Goal: Task Accomplishment & Management: Manage account settings

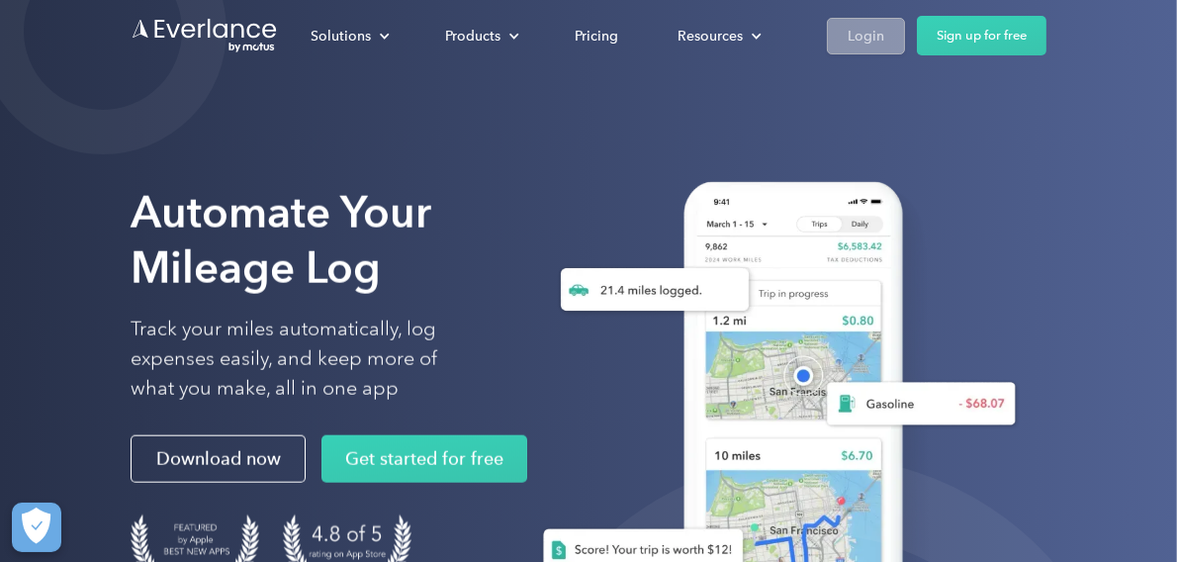
click at [861, 33] on div "Login" at bounding box center [865, 36] width 37 height 25
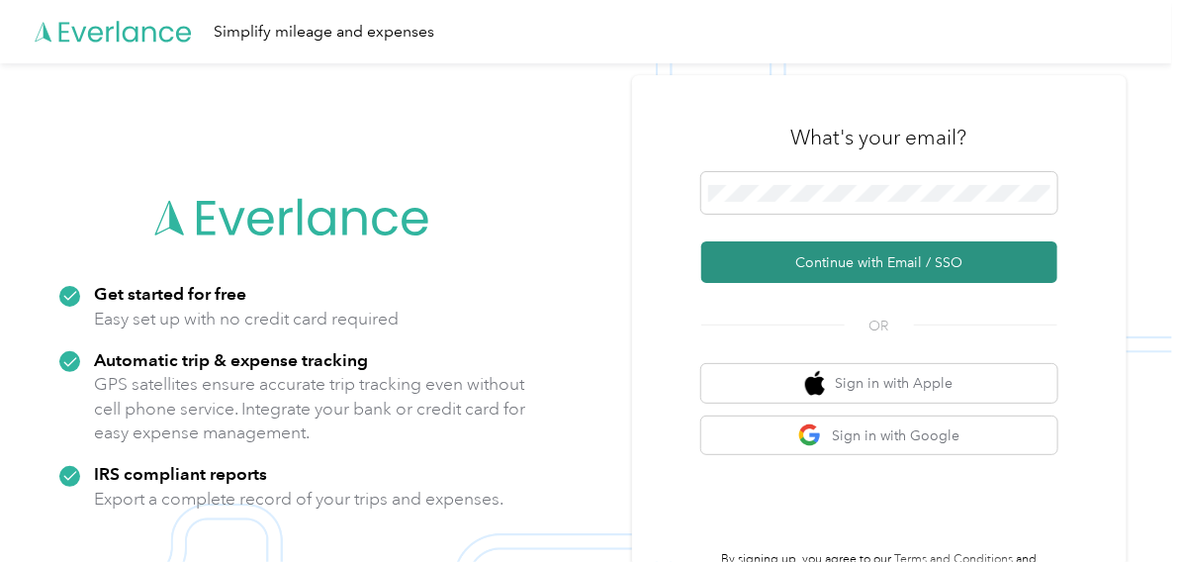
click at [827, 269] on button "Continue with Email / SSO" at bounding box center [879, 262] width 356 height 42
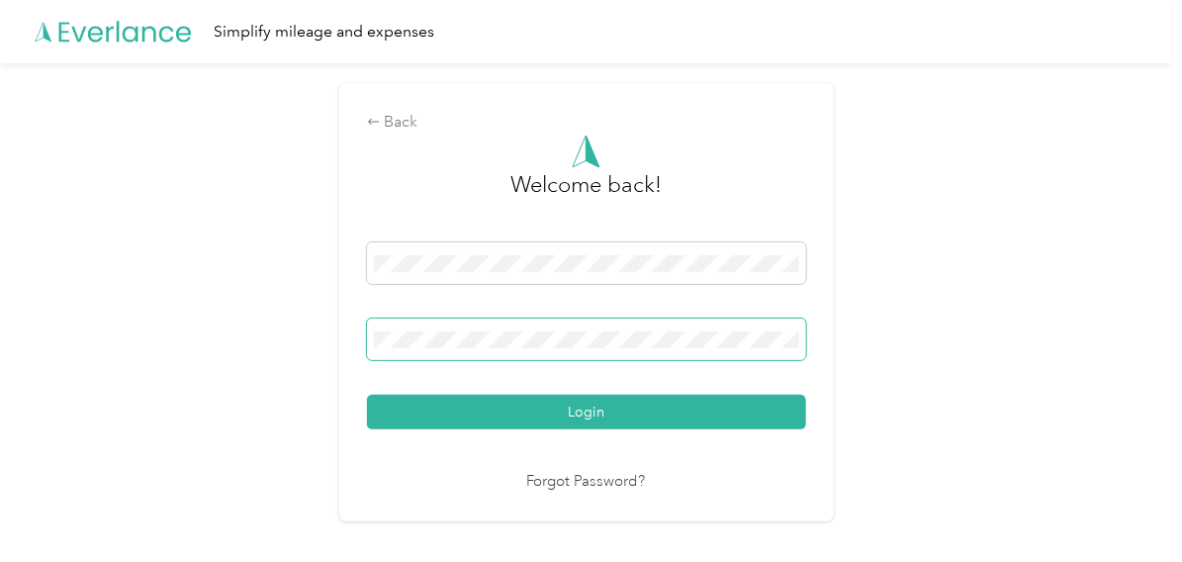
click at [367, 395] on button "Login" at bounding box center [586, 412] width 439 height 35
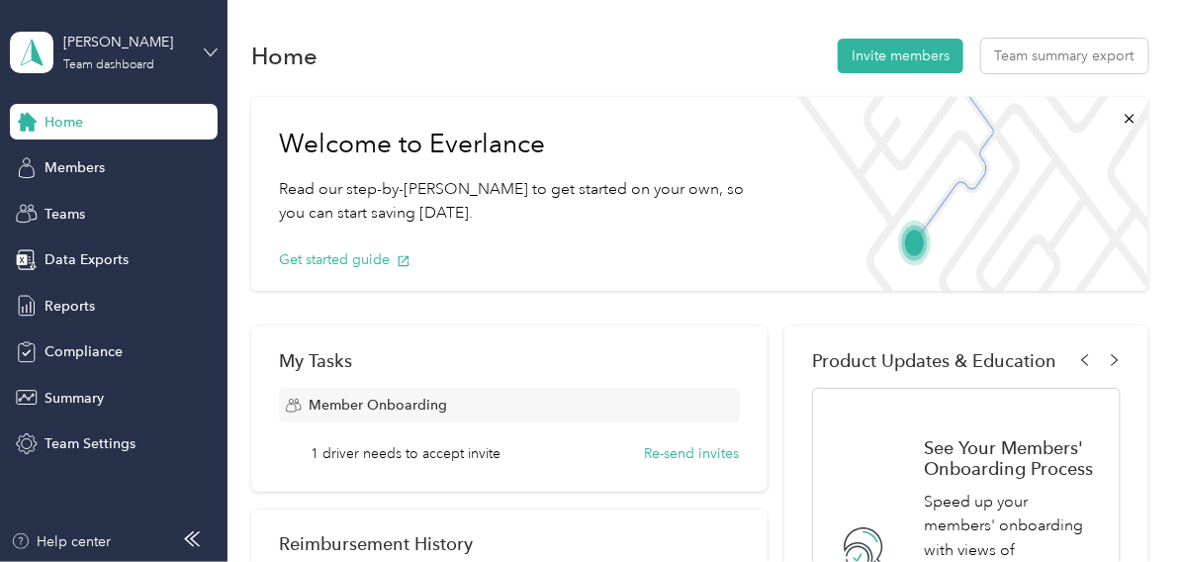
click at [209, 46] on icon at bounding box center [211, 52] width 14 height 14
click at [116, 207] on div "Personal dashboard" at bounding box center [90, 206] width 125 height 21
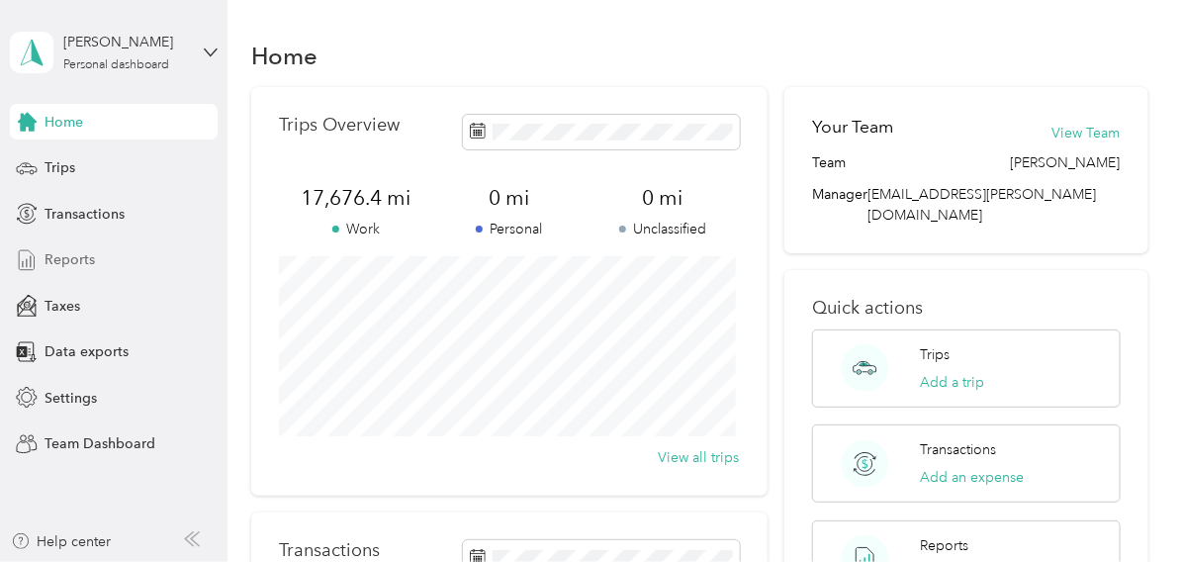
click at [76, 258] on span "Reports" at bounding box center [69, 259] width 50 height 21
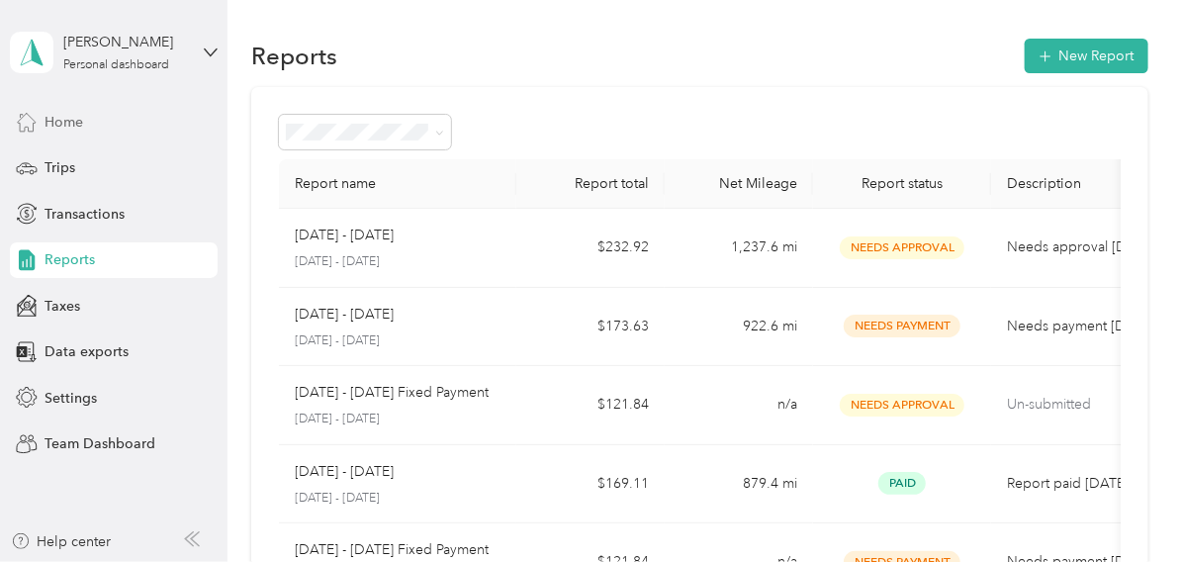
click at [57, 117] on span "Home" at bounding box center [63, 122] width 39 height 21
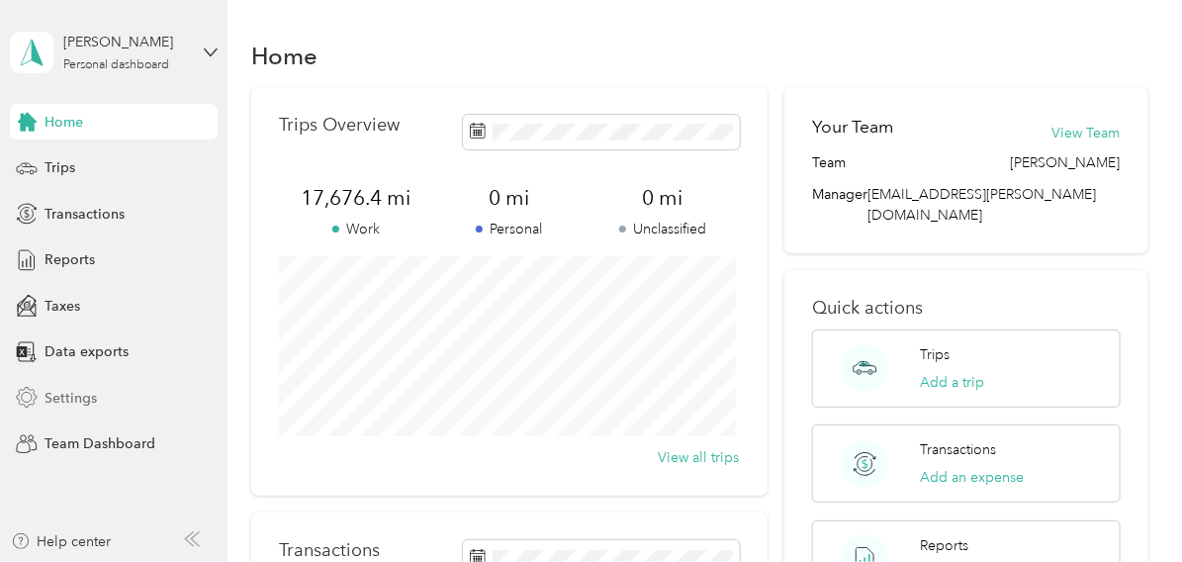
click at [70, 397] on span "Settings" at bounding box center [70, 398] width 52 height 21
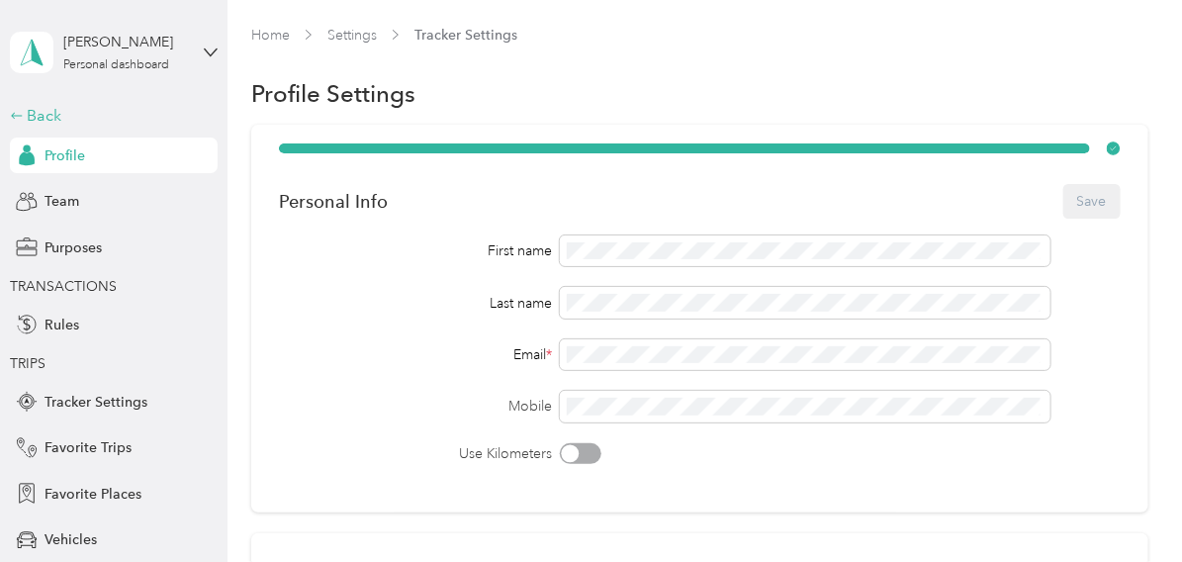
click at [24, 115] on div "Back" at bounding box center [109, 116] width 198 height 24
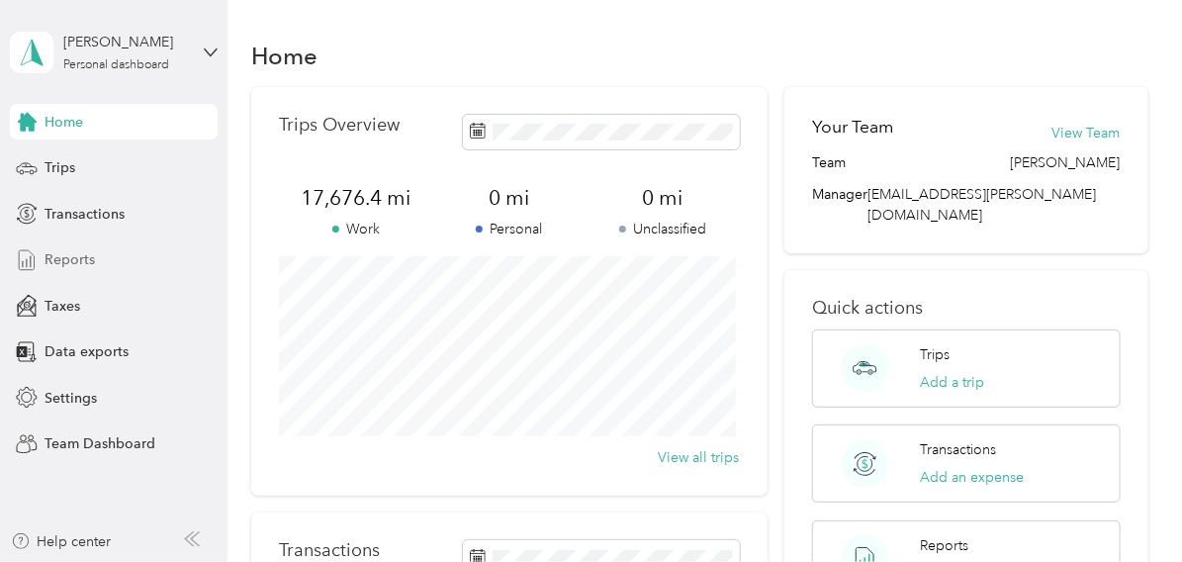
click at [77, 256] on span "Reports" at bounding box center [69, 259] width 50 height 21
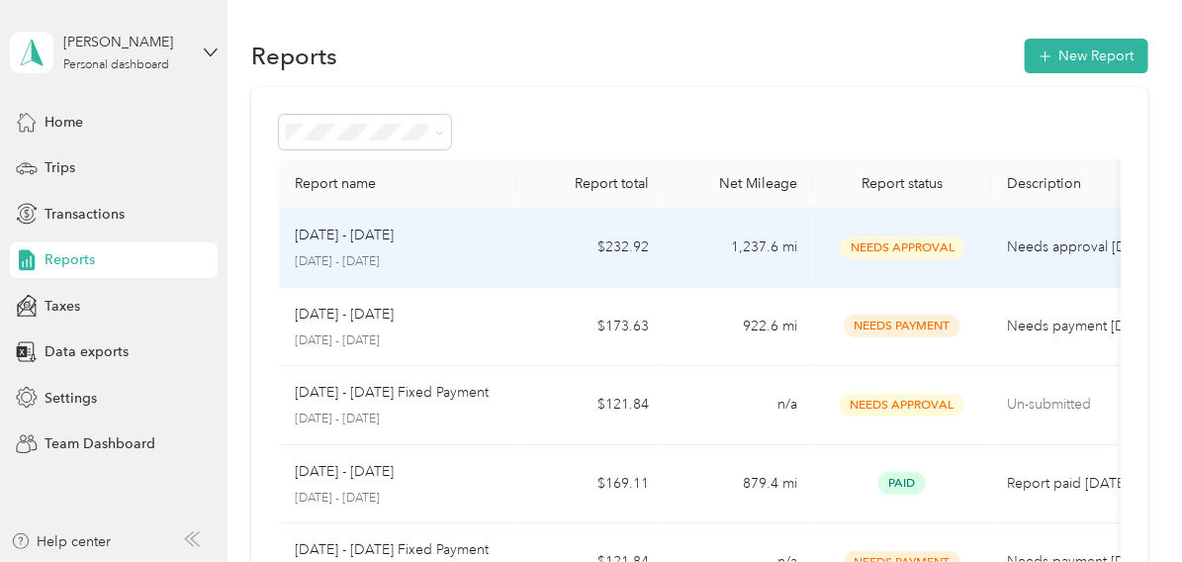
click at [363, 239] on p "Aug 16 - 31, 2025" at bounding box center [344, 235] width 99 height 22
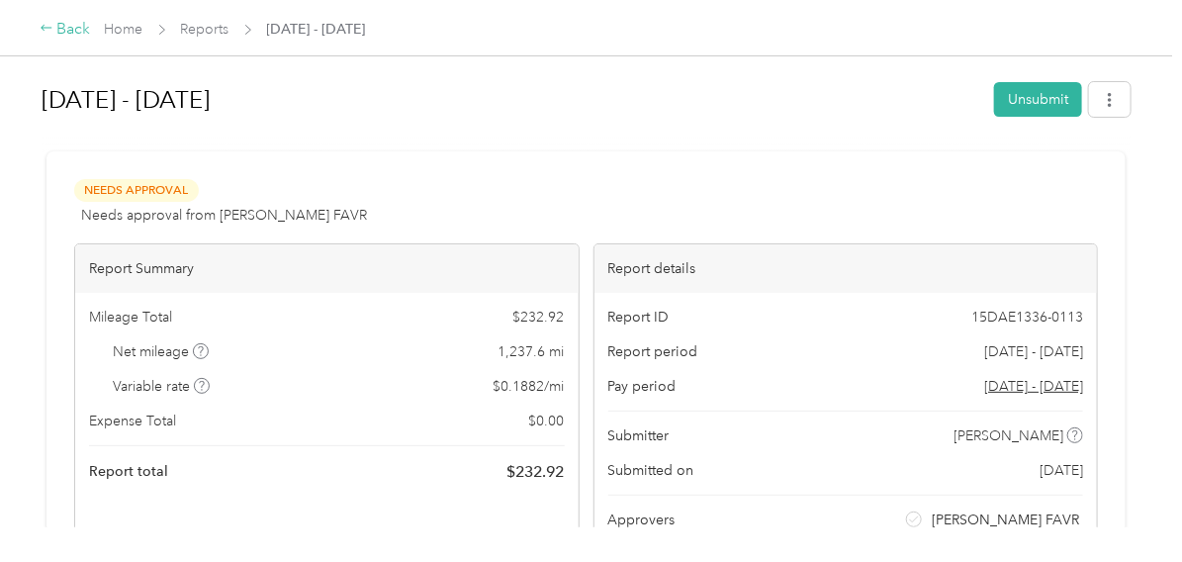
click at [73, 29] on div "Back" at bounding box center [65, 30] width 51 height 24
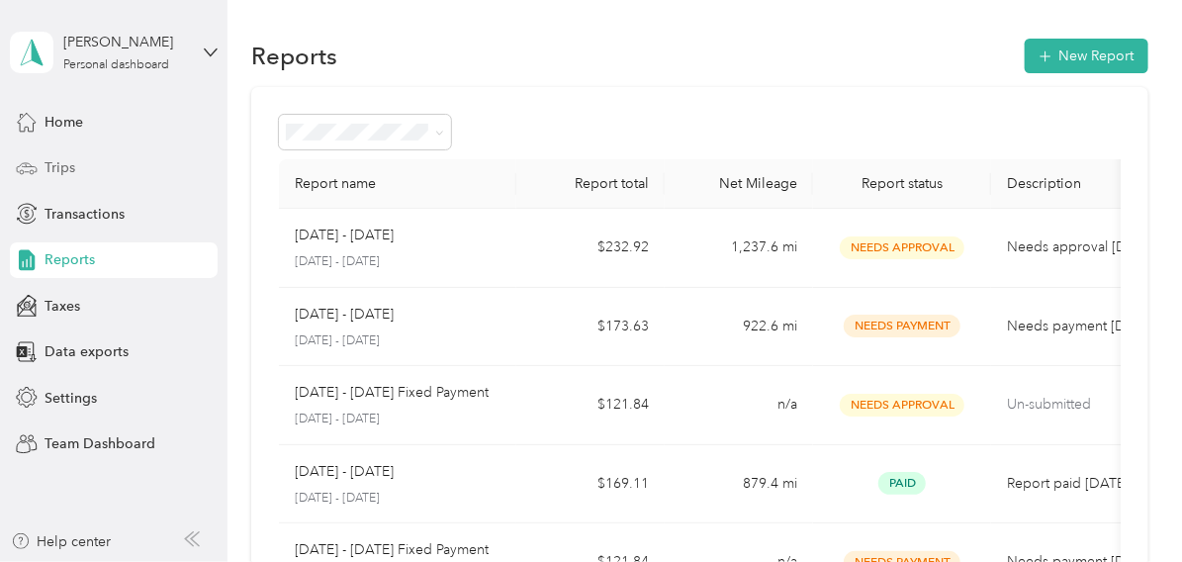
click at [60, 168] on span "Trips" at bounding box center [59, 167] width 31 height 21
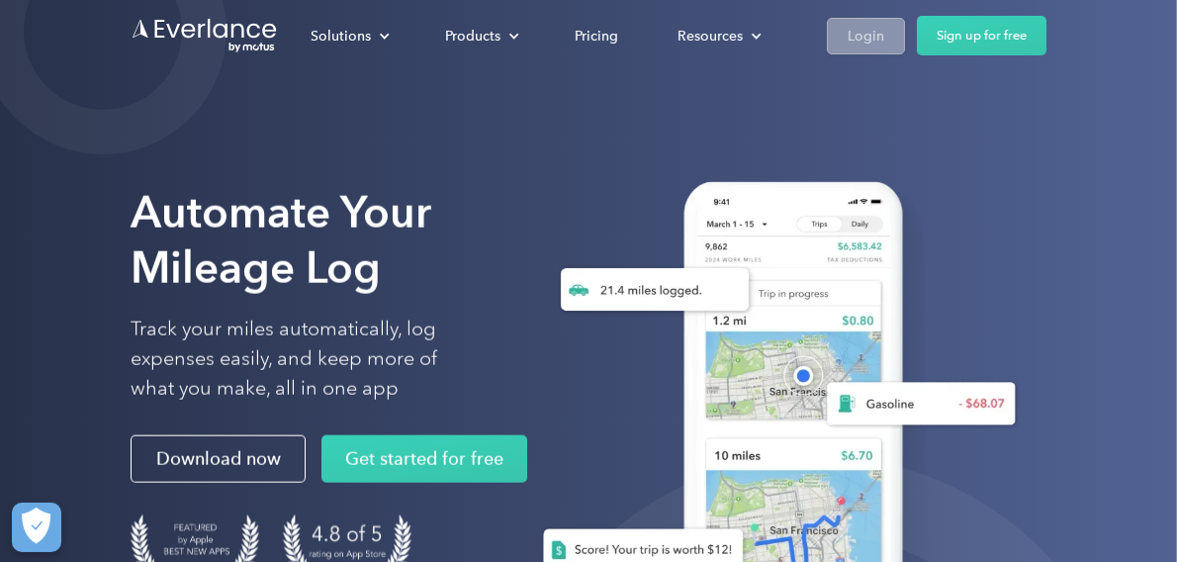
click at [848, 27] on div "Login" at bounding box center [865, 36] width 37 height 25
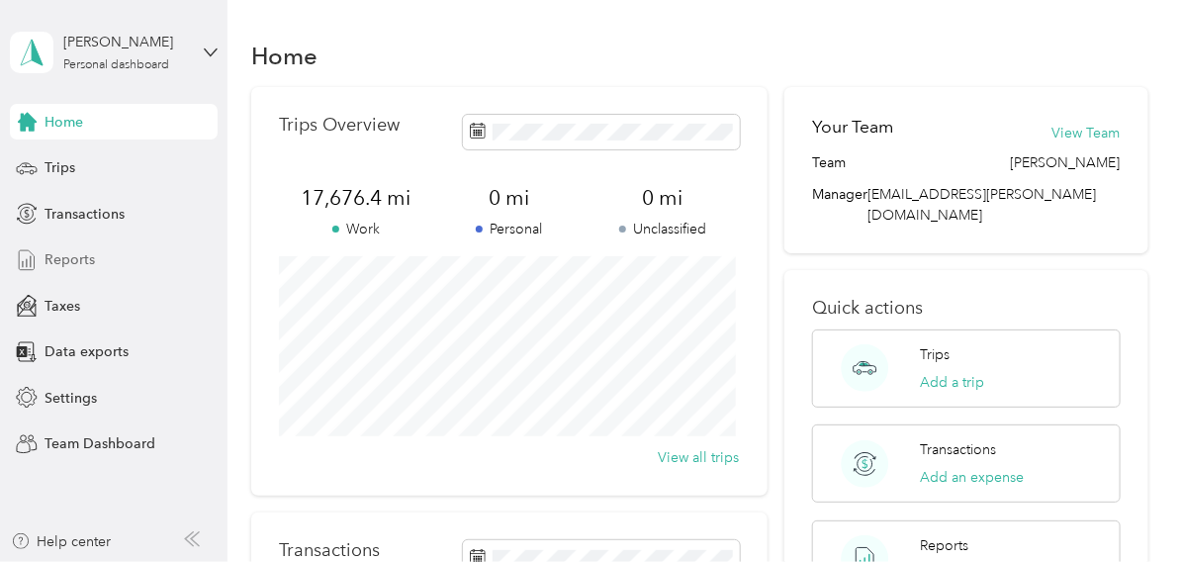
click at [68, 259] on span "Reports" at bounding box center [69, 259] width 50 height 21
